Goal: Find specific page/section: Find specific page/section

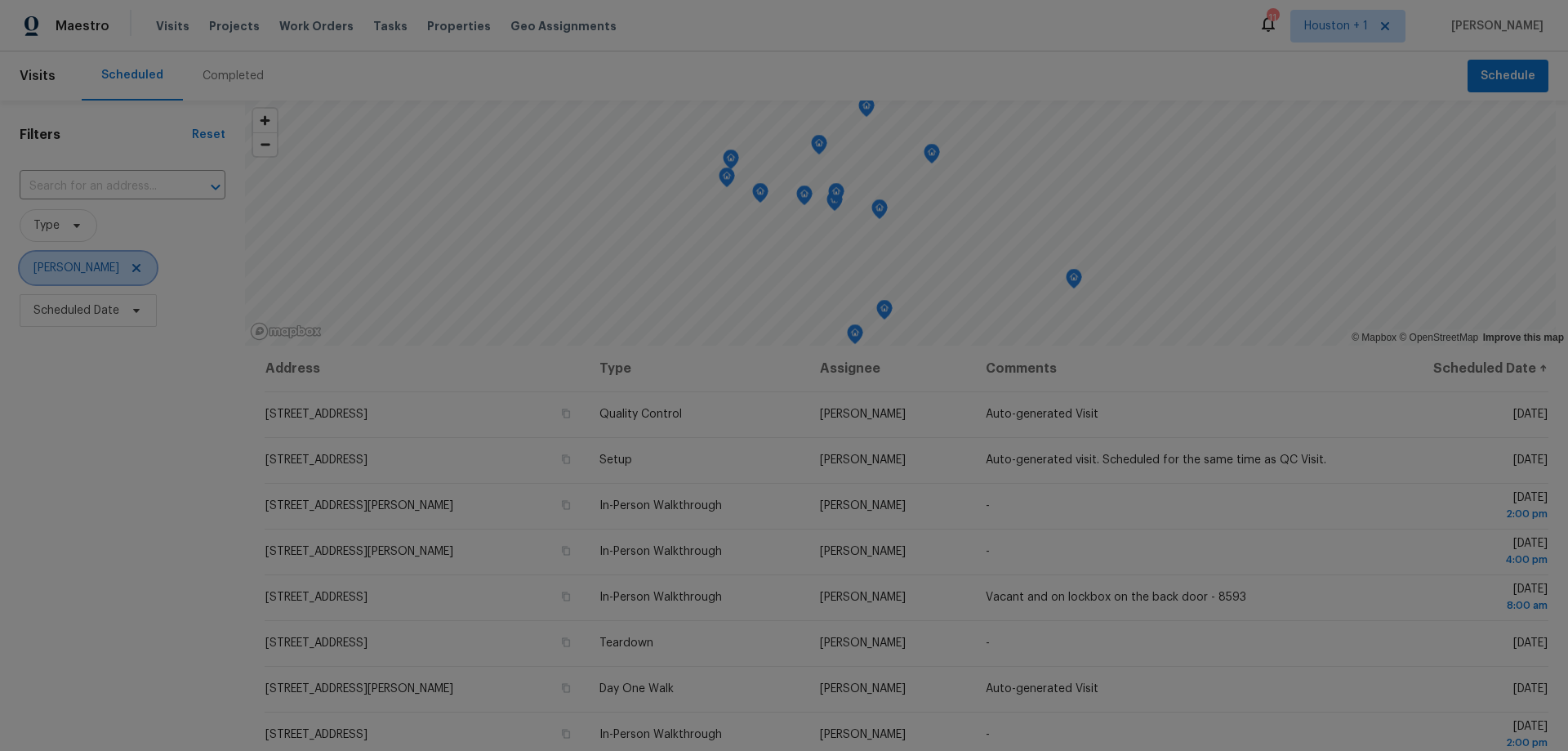
click at [108, 270] on span "[PERSON_NAME]" at bounding box center [88, 268] width 137 height 33
type input "[PERSON_NAME]"
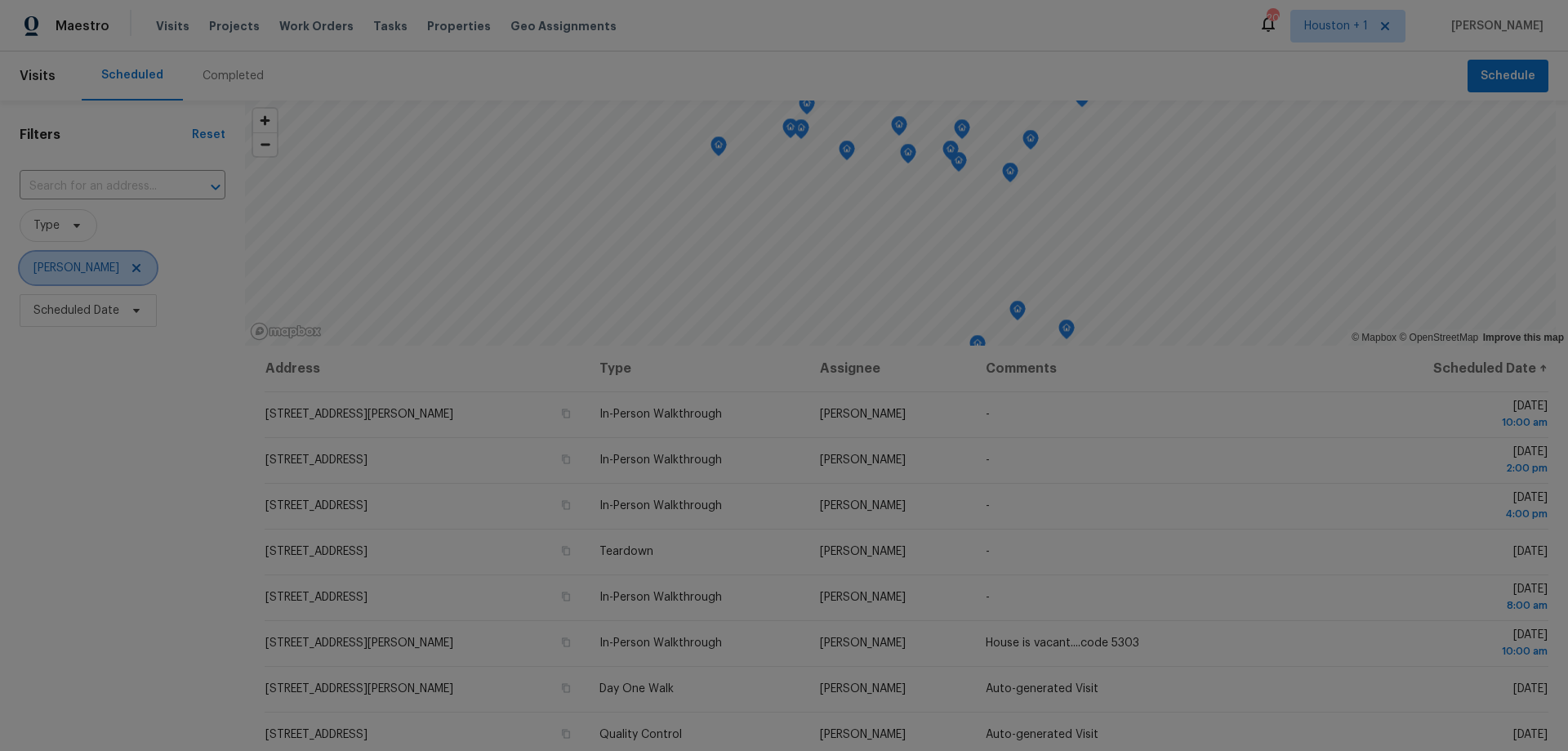
click at [78, 270] on span "[PERSON_NAME]" at bounding box center [76, 267] width 86 height 16
type input "tyler waltz"
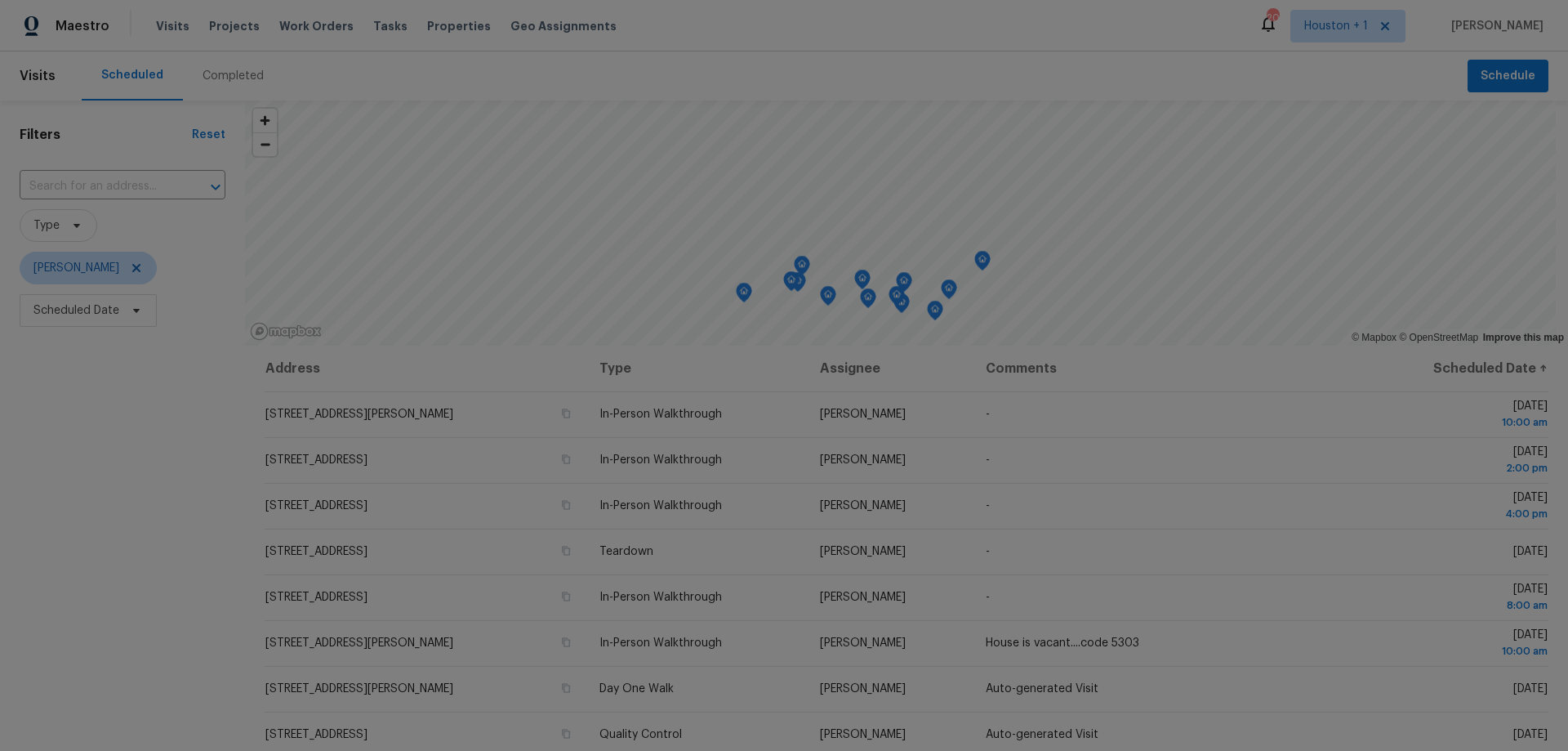
drag, startPoint x: 1000, startPoint y: 198, endPoint x: 938, endPoint y: 320, distance: 136.9
click at [938, 320] on icon "Map marker" at bounding box center [935, 311] width 16 height 21
click at [63, 271] on span "[PERSON_NAME]" at bounding box center [76, 267] width 86 height 16
click at [87, 313] on input "search" at bounding box center [114, 319] width 174 height 33
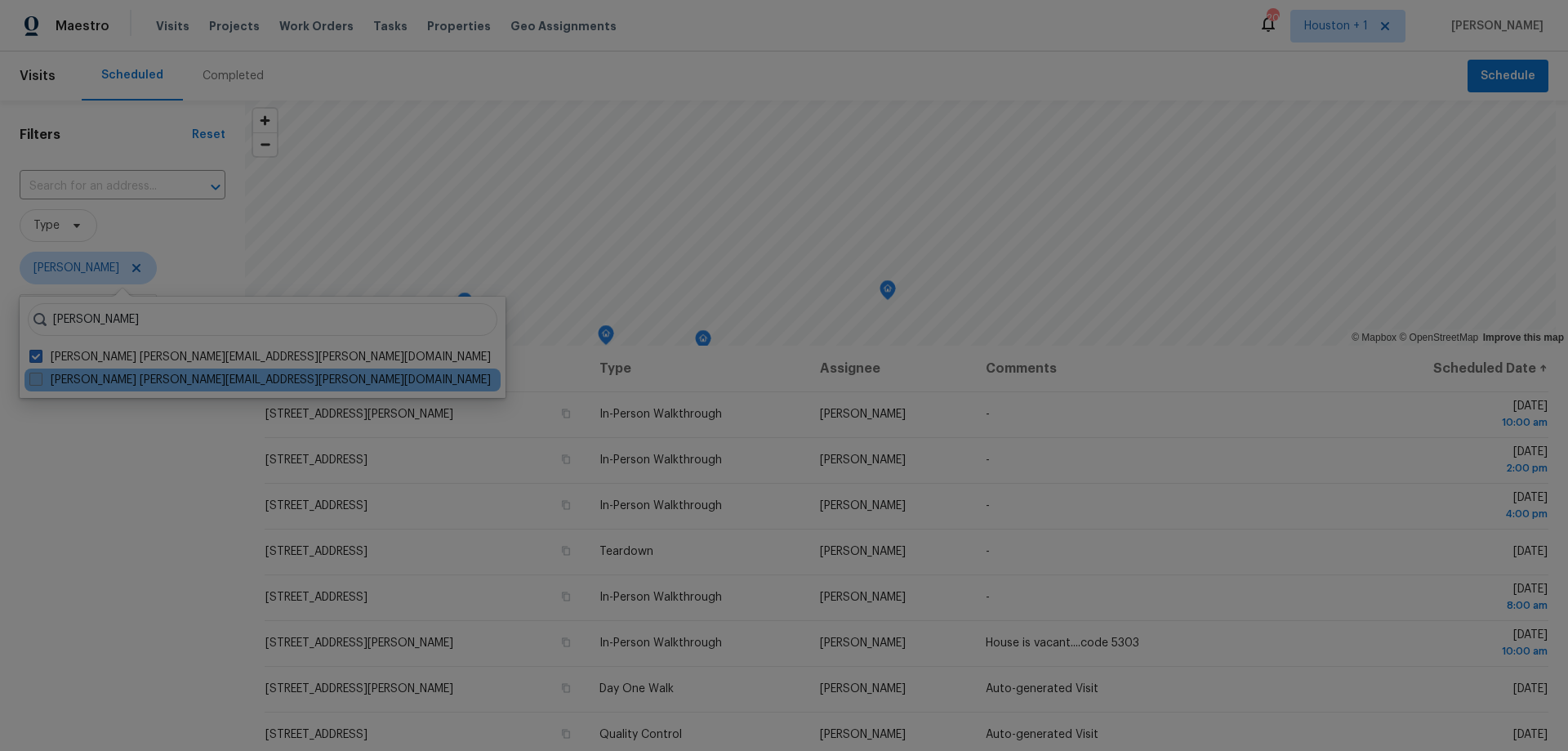
type input "tyler waltz"
click at [94, 376] on label "Tyler Waltz tyler.waltz@opendoor.com" at bounding box center [259, 379] width 461 height 16
click at [40, 376] on input "Tyler Waltz tyler.waltz@opendoor.com" at bounding box center [34, 376] width 10 height 10
checkbox input "true"
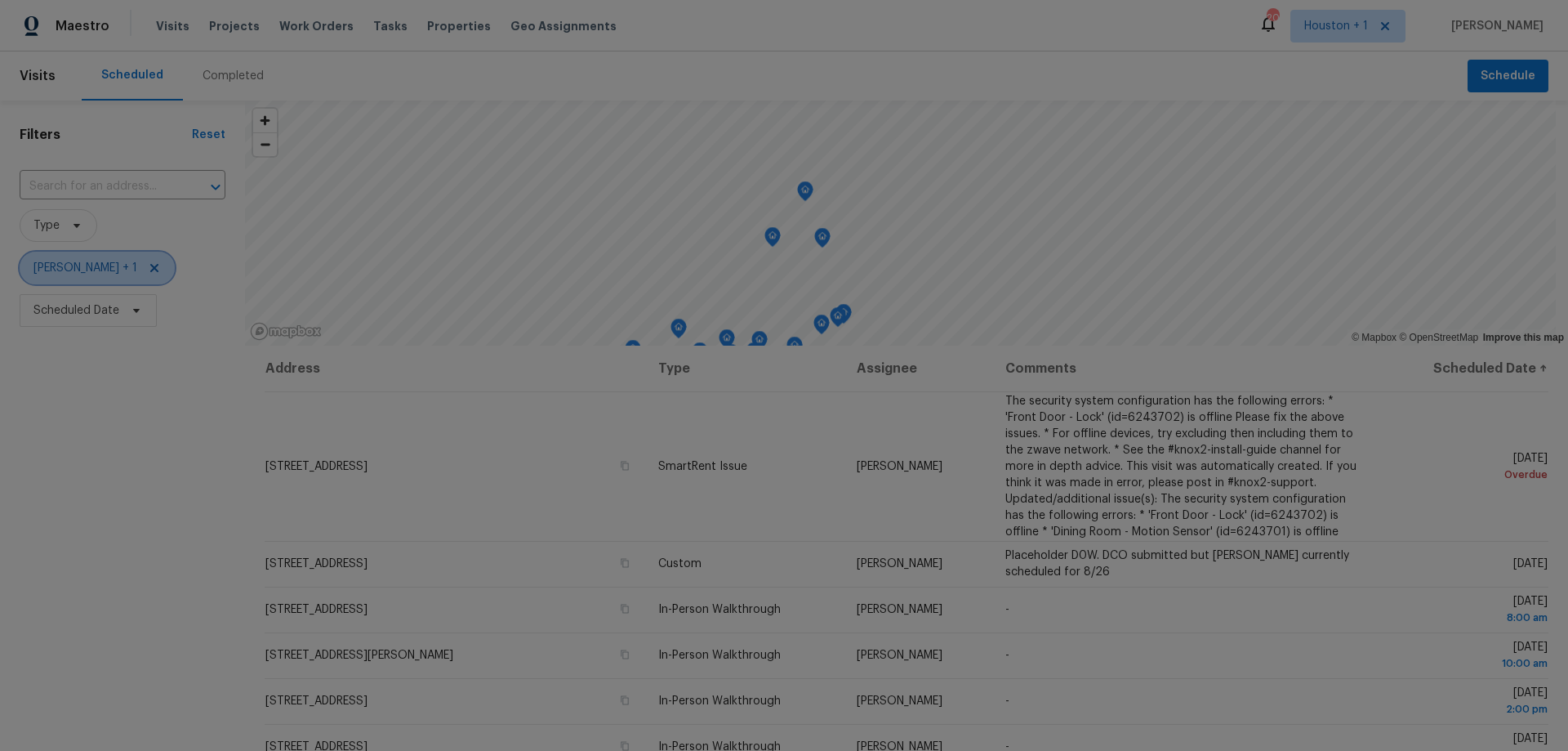
click at [75, 269] on span "Joseph Wolfe + 1" at bounding box center [86, 267] width 104 height 16
click at [60, 248] on span "Joseph Wolfe + 1" at bounding box center [123, 267] width 206 height 42
click at [60, 273] on span "Joseph Wolfe + 1" at bounding box center [86, 267] width 104 height 16
click at [77, 273] on span "Joseph Wolfe + 1" at bounding box center [86, 267] width 104 height 16
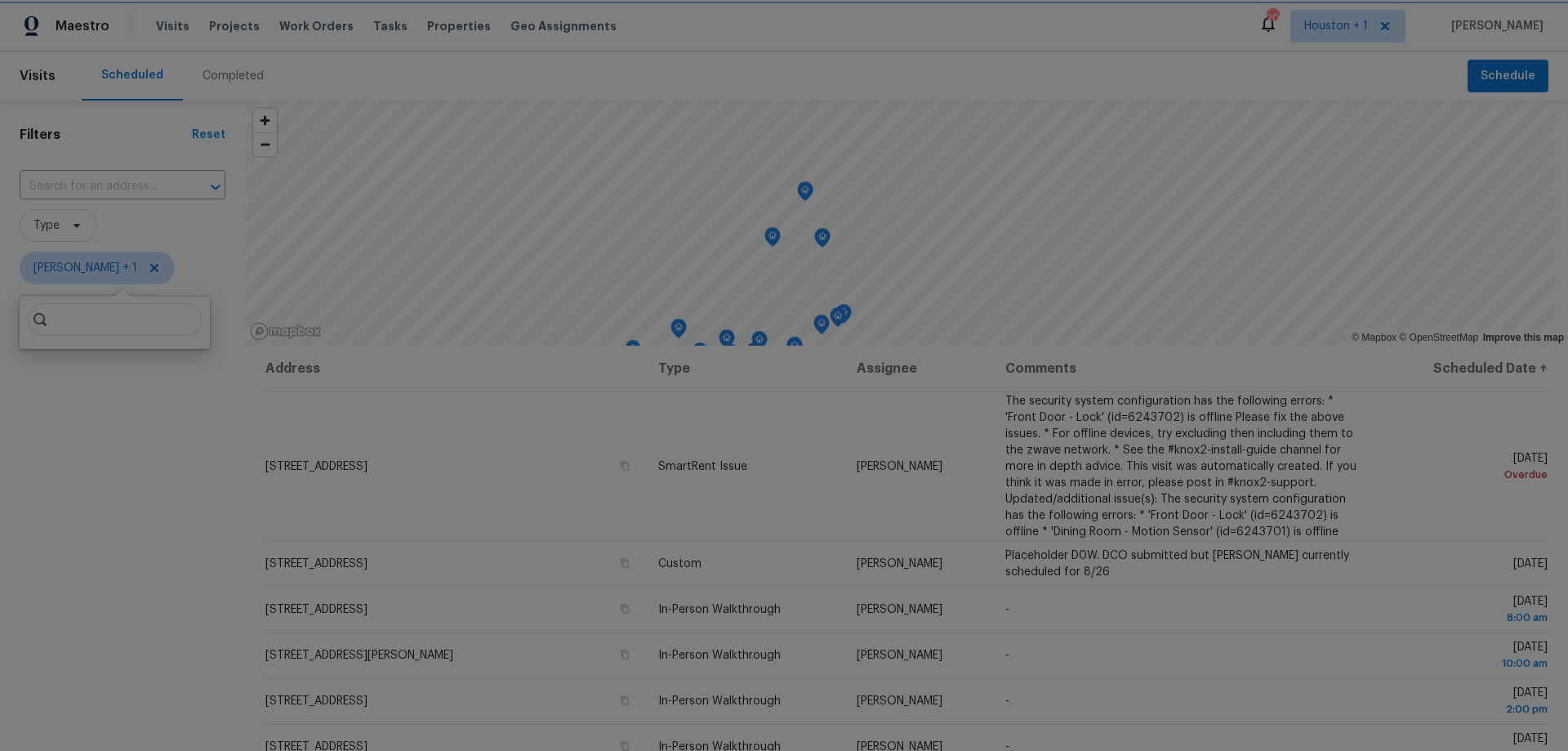
click at [77, 273] on span "Joseph Wolfe + 1" at bounding box center [86, 267] width 104 height 16
click at [81, 278] on span "Joseph Wolfe + 1" at bounding box center [97, 268] width 156 height 33
drag, startPoint x: 108, startPoint y: 274, endPoint x: 99, endPoint y: 280, distance: 10.8
click at [108, 274] on span "Joseph Wolfe + 1" at bounding box center [86, 267] width 104 height 16
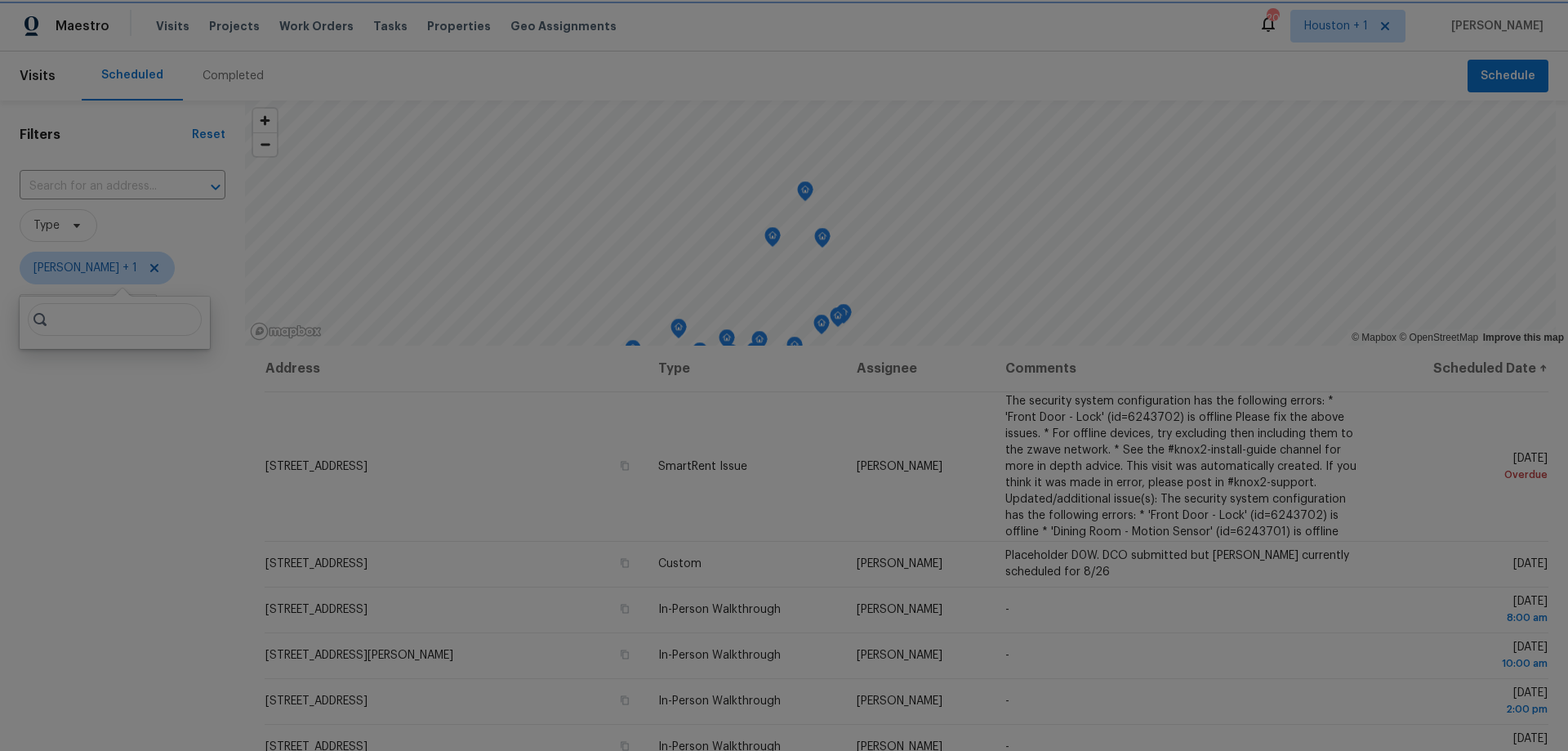
drag, startPoint x: 38, startPoint y: 276, endPoint x: 25, endPoint y: 269, distance: 14.8
click at [37, 276] on span "Joseph Wolfe + 1" at bounding box center [97, 268] width 156 height 33
click at [25, 261] on span "Joseph Wolfe + 1" at bounding box center [97, 268] width 156 height 33
